Goal: Use online tool/utility: Utilize a website feature to perform a specific function

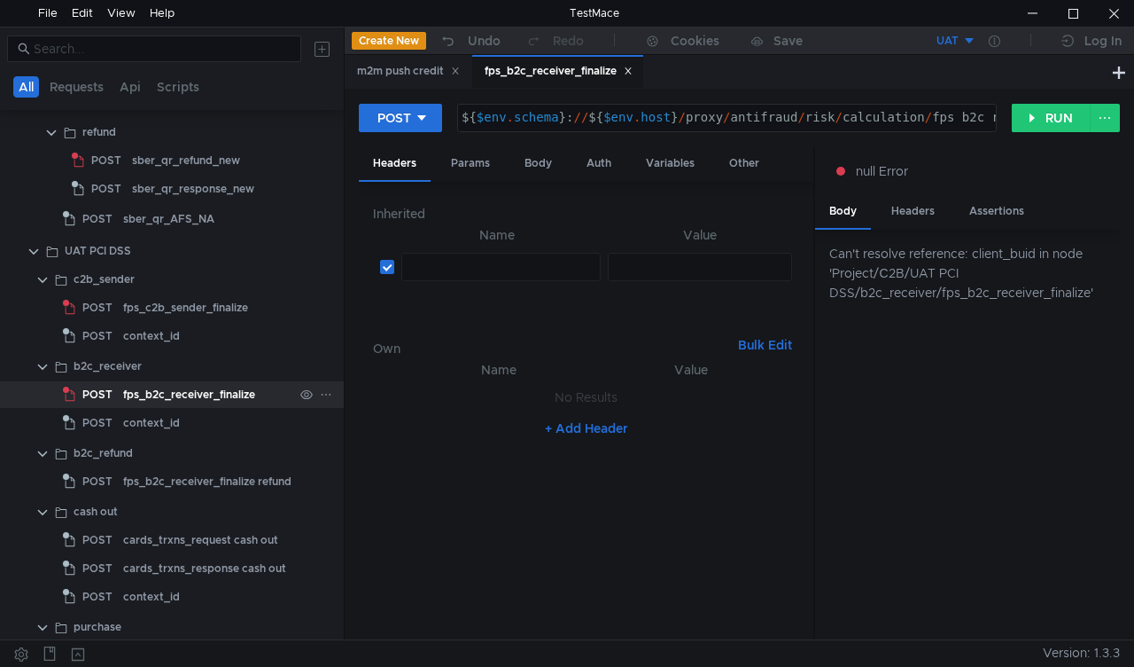
click at [135, 394] on div "fps_b2c_receiver_finalize" at bounding box center [189, 394] width 132 height 27
click at [633, 77] on div "fps_b2c_receiver_finalize" at bounding box center [559, 71] width 148 height 19
click at [633, 72] on icon at bounding box center [628, 70] width 9 height 9
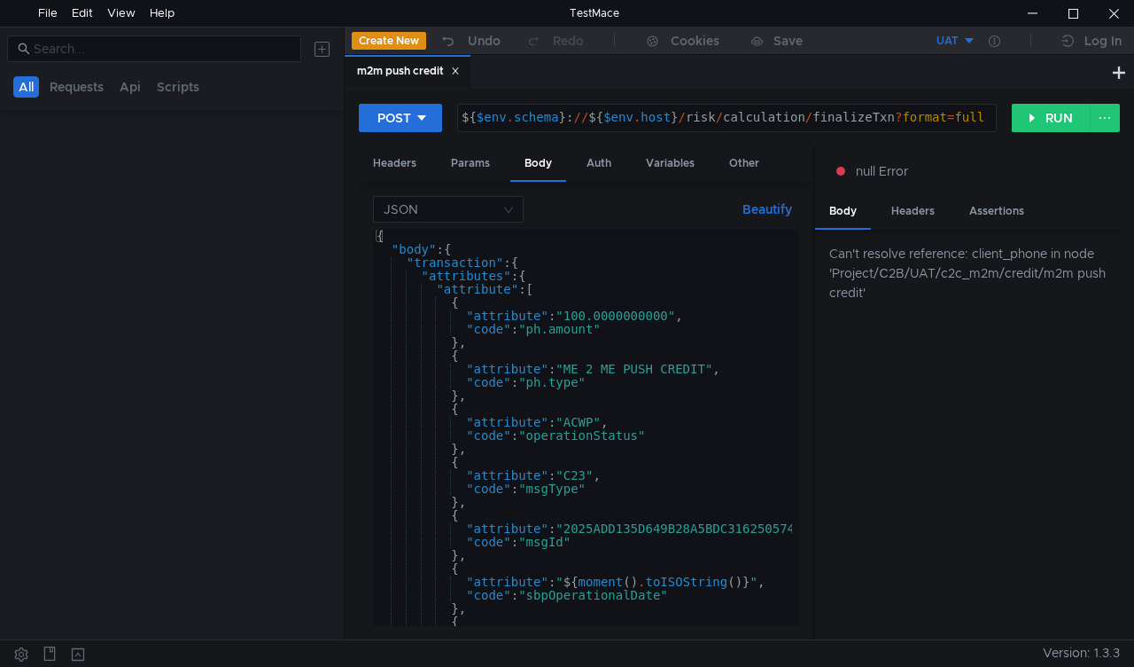
scroll to position [63, 0]
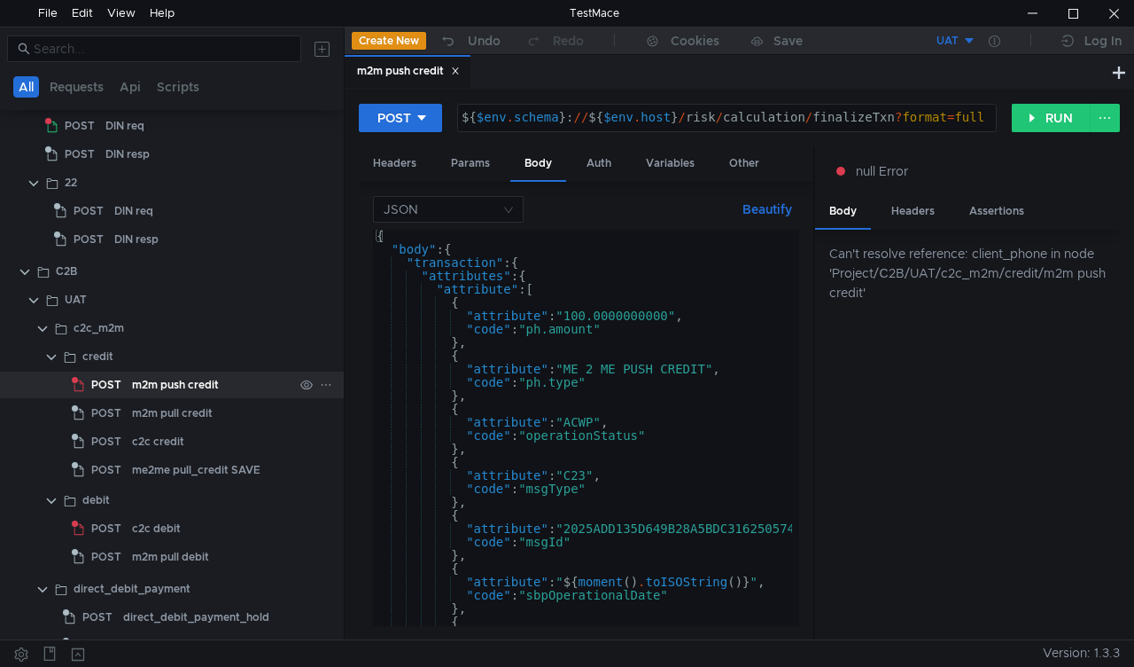
click at [180, 378] on div "m2m push credit" at bounding box center [175, 384] width 87 height 27
click at [147, 379] on div "m2m push credit" at bounding box center [175, 384] width 87 height 27
click at [460, 73] on icon at bounding box center [455, 70] width 9 height 9
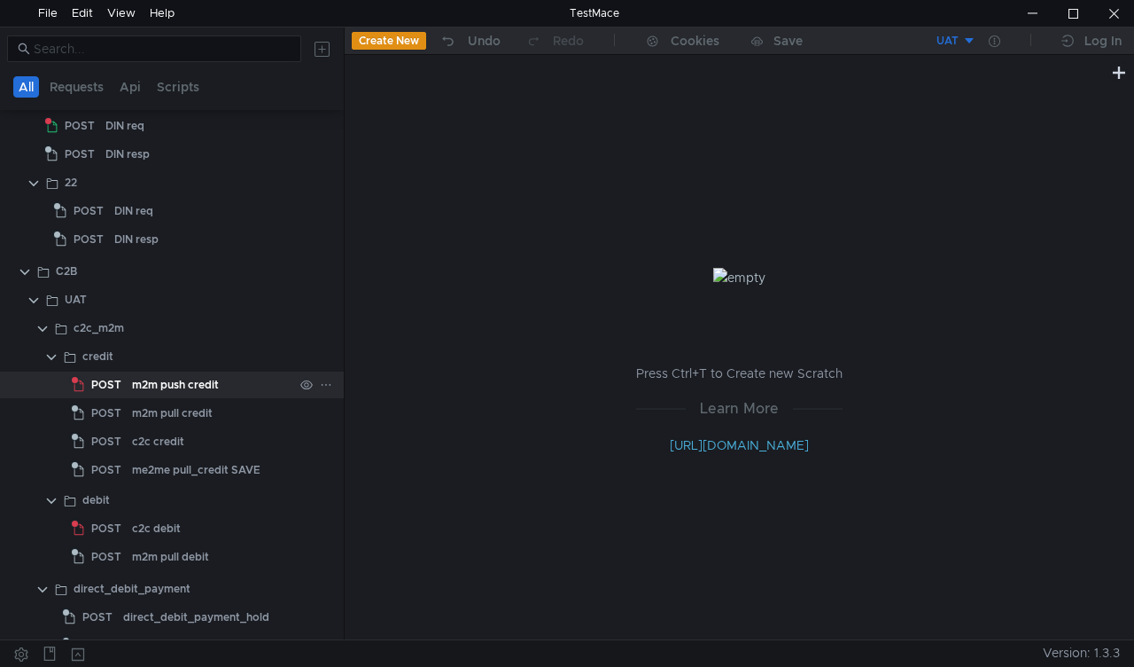
click at [164, 379] on div "m2m push credit" at bounding box center [175, 384] width 87 height 27
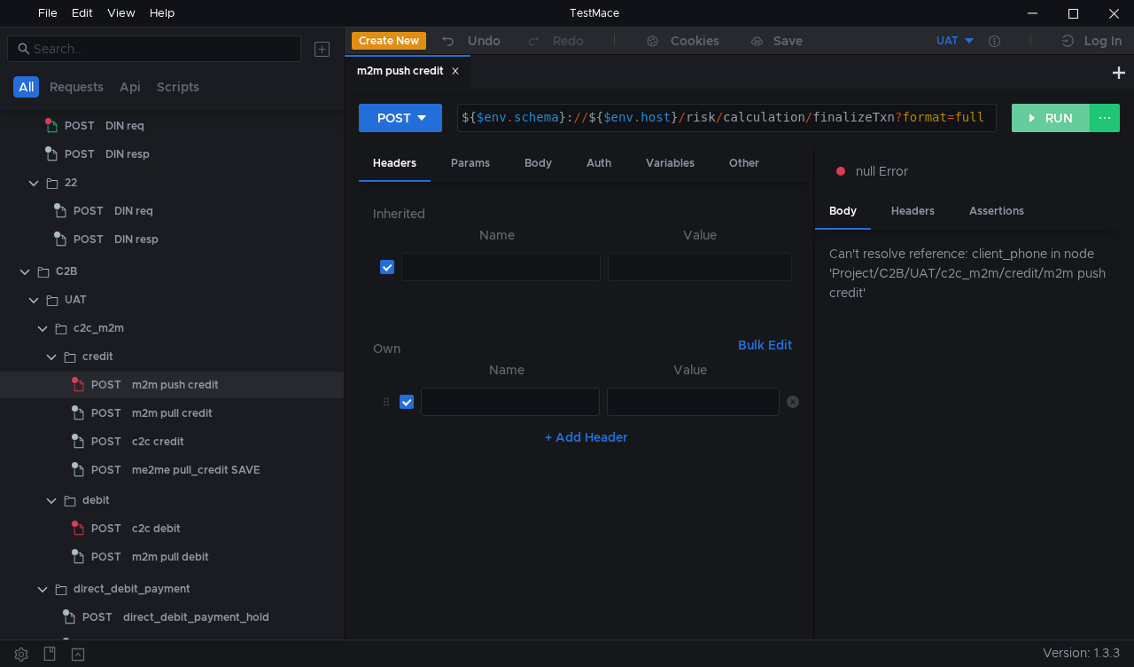
click at [1035, 105] on button "RUN" at bounding box center [1051, 118] width 79 height 28
click at [1037, 113] on button "RUN" at bounding box center [1051, 118] width 79 height 28
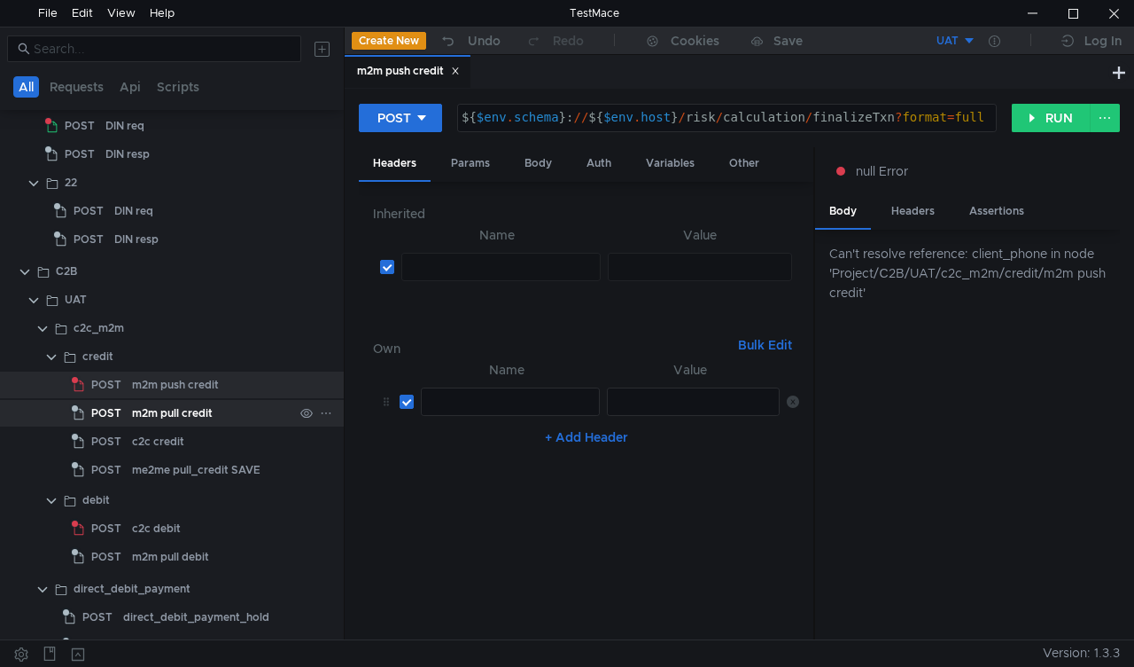
click at [193, 410] on div "m2m pull credit" at bounding box center [172, 413] width 81 height 27
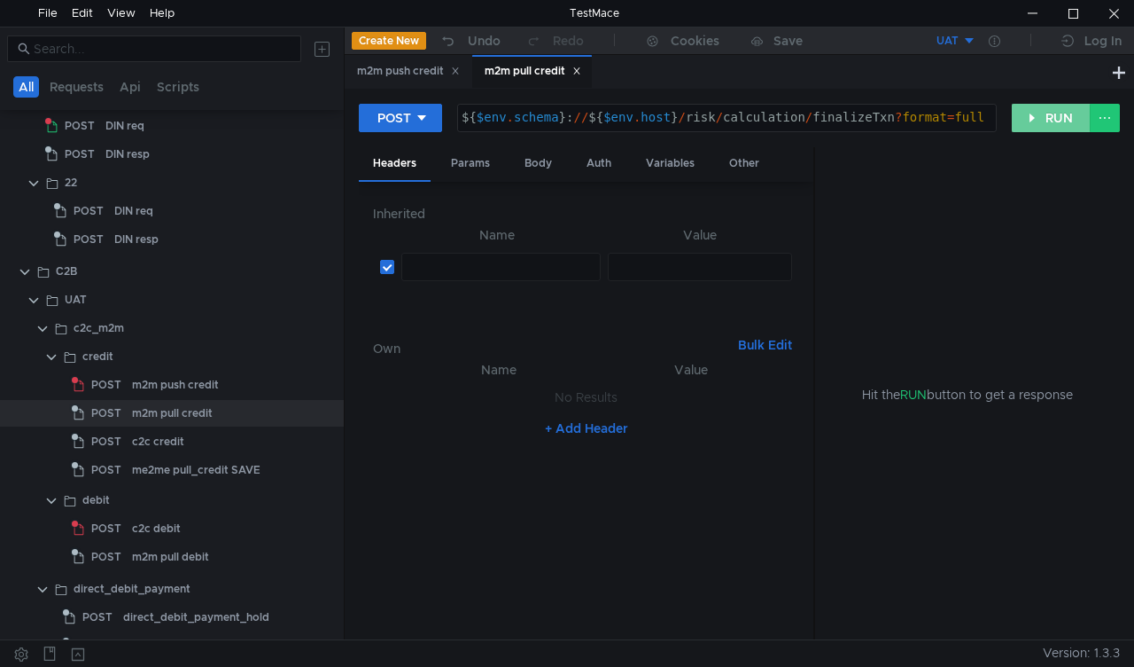
click at [1049, 124] on button "RUN" at bounding box center [1051, 118] width 79 height 28
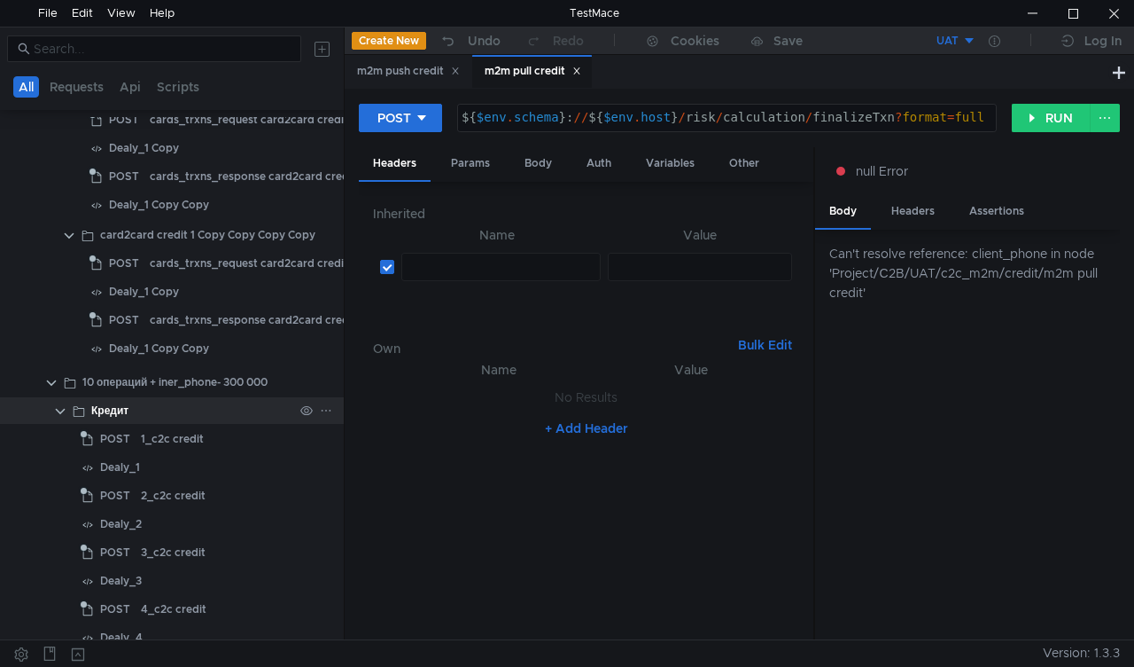
scroll to position [6738, 0]
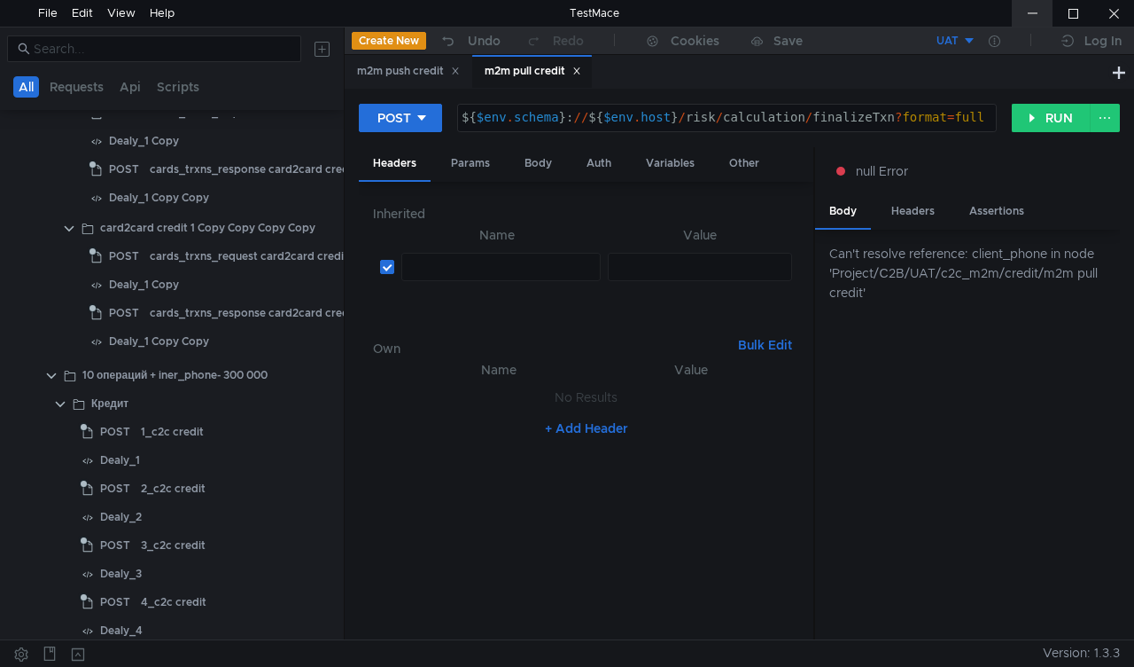
click at [1035, 9] on div at bounding box center [1032, 13] width 41 height 27
